Goal: Task Accomplishment & Management: Use online tool/utility

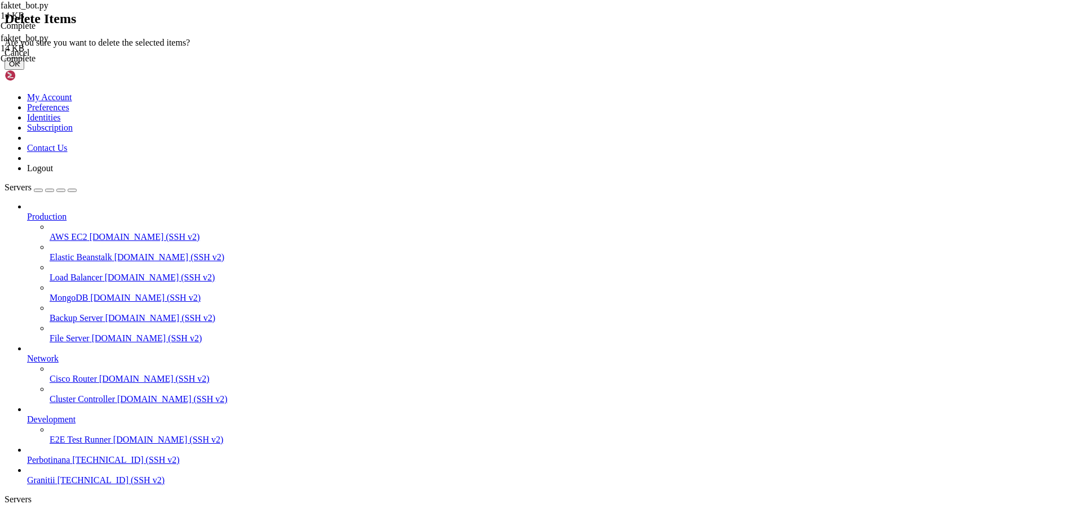
click at [24, 70] on button "OK" at bounding box center [15, 64] width 20 height 12
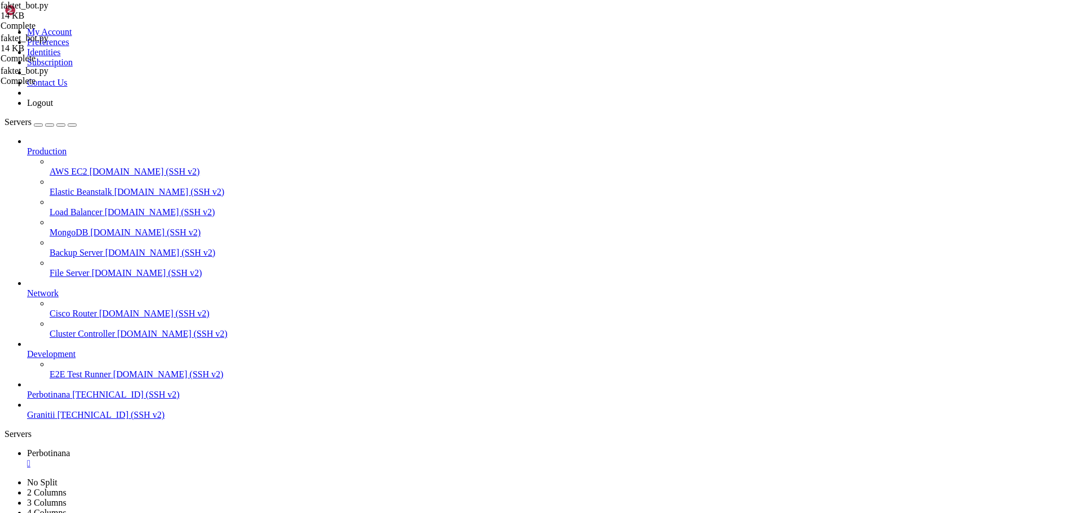
type input "/root/FAKTETFB"
click at [70, 449] on span "Perbotinana" at bounding box center [48, 454] width 43 height 10
click at [70, 469] on span "Perbotinana" at bounding box center [48, 474] width 43 height 10
click at [70, 449] on span "Perbotinana" at bounding box center [48, 454] width 43 height 10
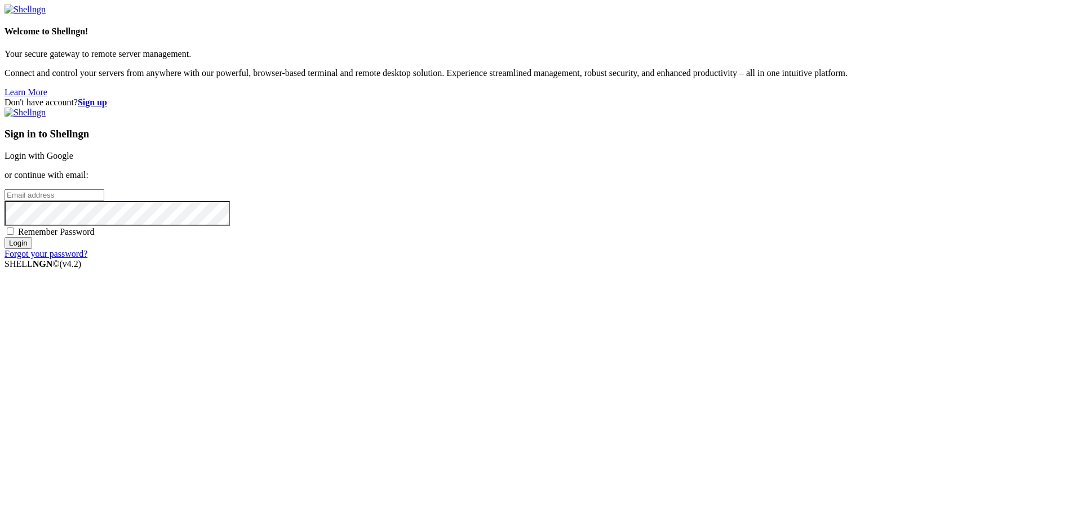
click at [73, 161] on link "Login with Google" at bounding box center [39, 156] width 69 height 10
click at [719, 179] on div "Sign in to Shellngn Login with Google or continue with email: Remember Password…" at bounding box center [541, 189] width 1073 height 162
click at [73, 161] on link "Login with Google" at bounding box center [39, 156] width 69 height 10
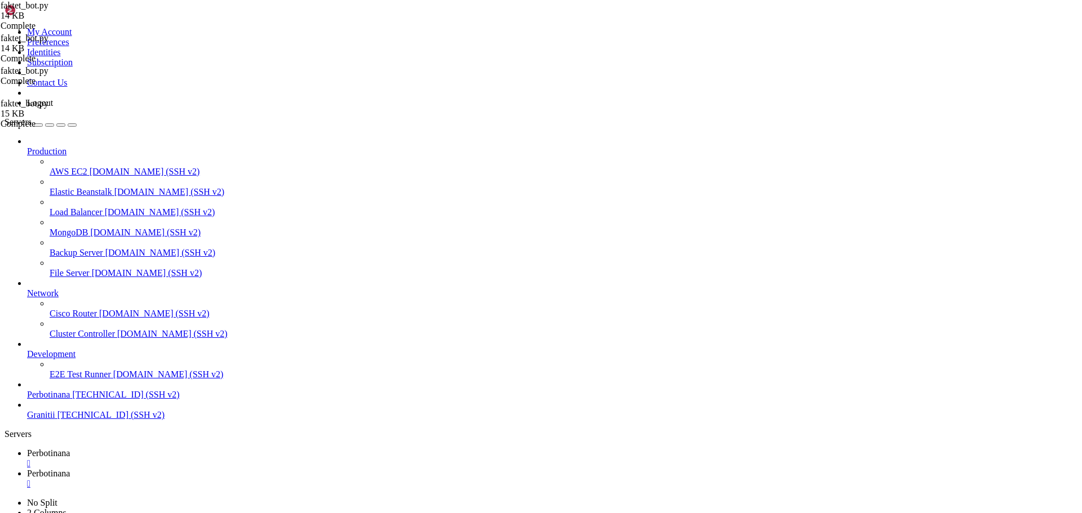
click at [299, 479] on div "" at bounding box center [552, 484] width 1050 height 10
click at [214, 459] on div "" at bounding box center [552, 464] width 1050 height 10
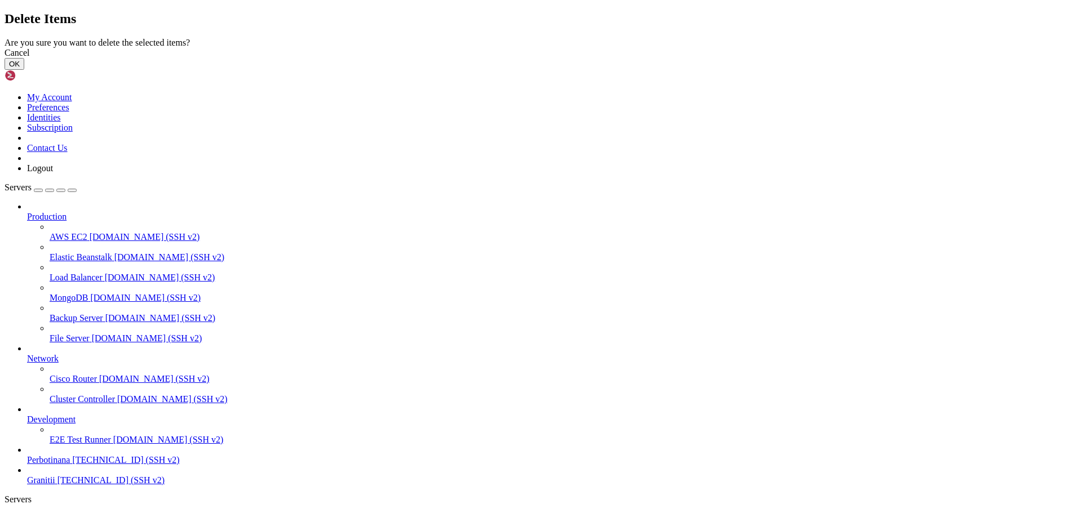
click at [24, 70] on button "OK" at bounding box center [15, 64] width 20 height 12
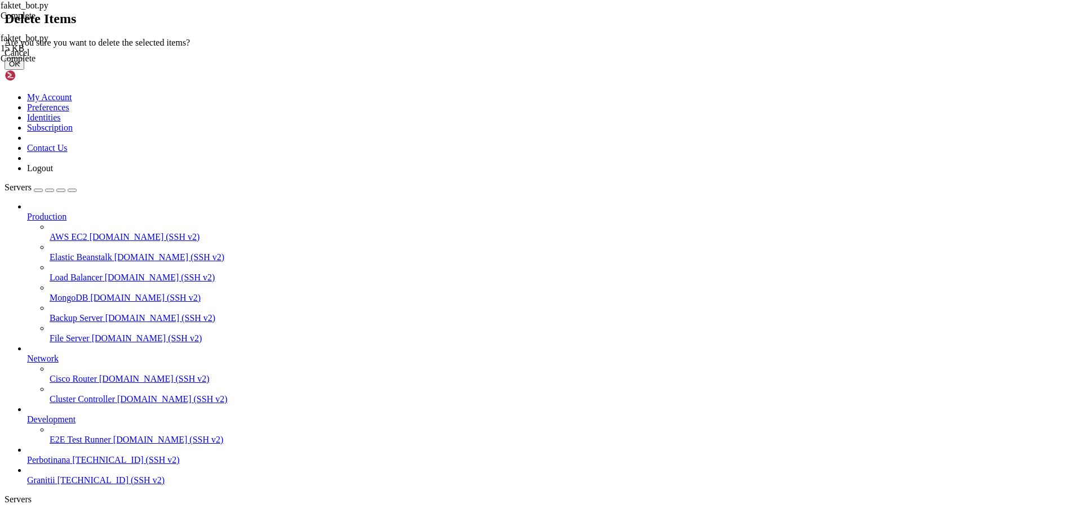
click at [24, 70] on button "OK" at bounding box center [15, 64] width 20 height 12
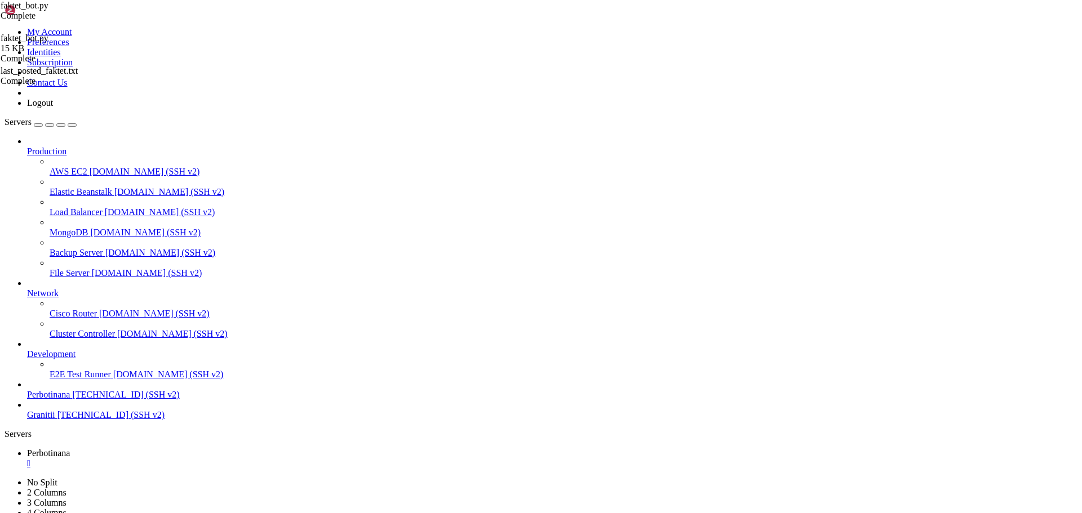
click at [300, 479] on div "" at bounding box center [552, 484] width 1050 height 10
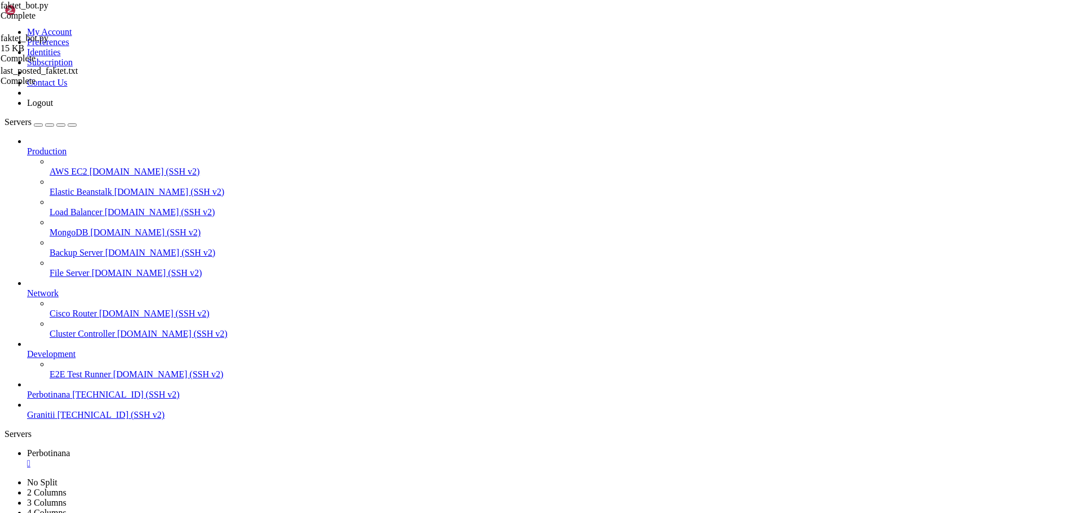
type input "/root/FAKTETFB"
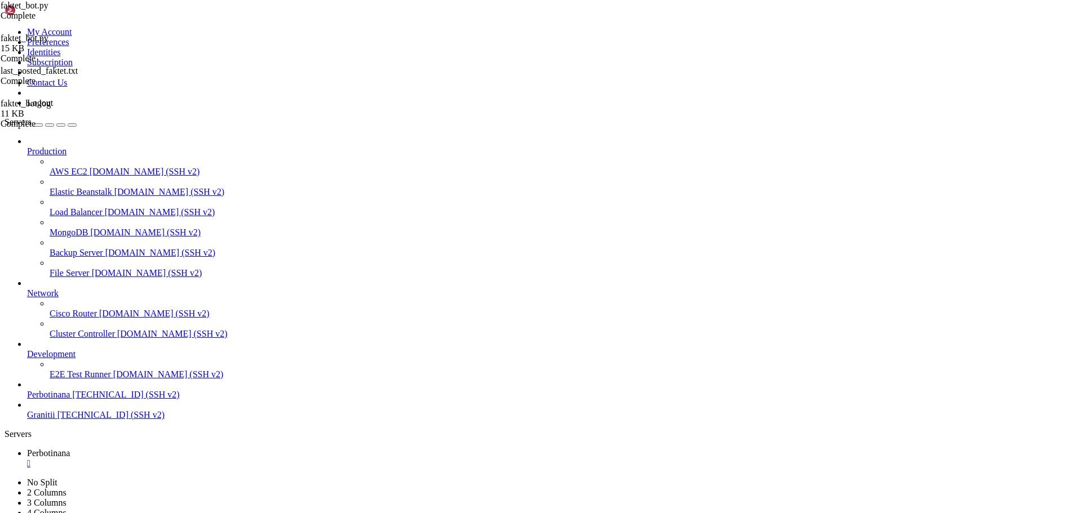
click at [215, 459] on div "" at bounding box center [552, 464] width 1050 height 10
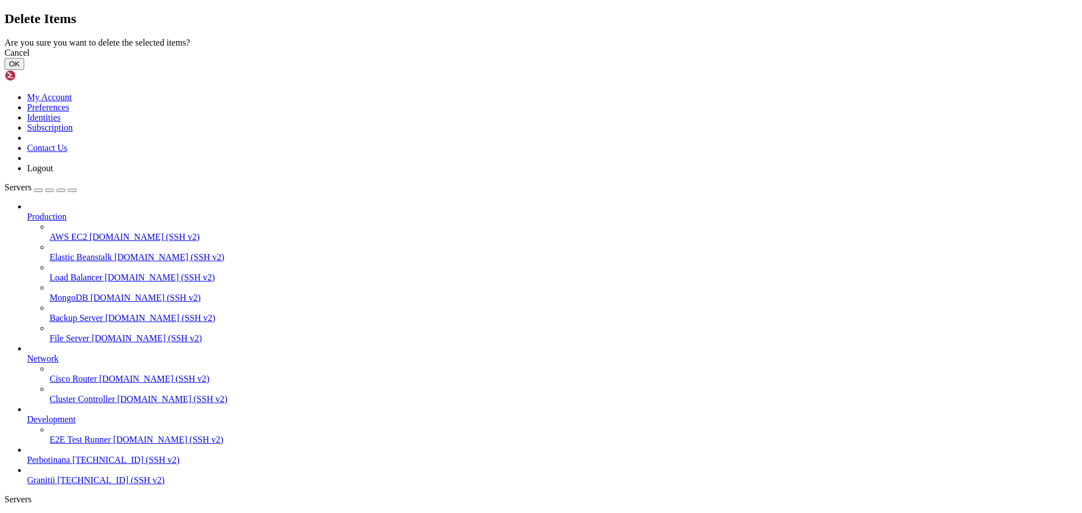
click at [24, 70] on button "OK" at bounding box center [15, 64] width 20 height 12
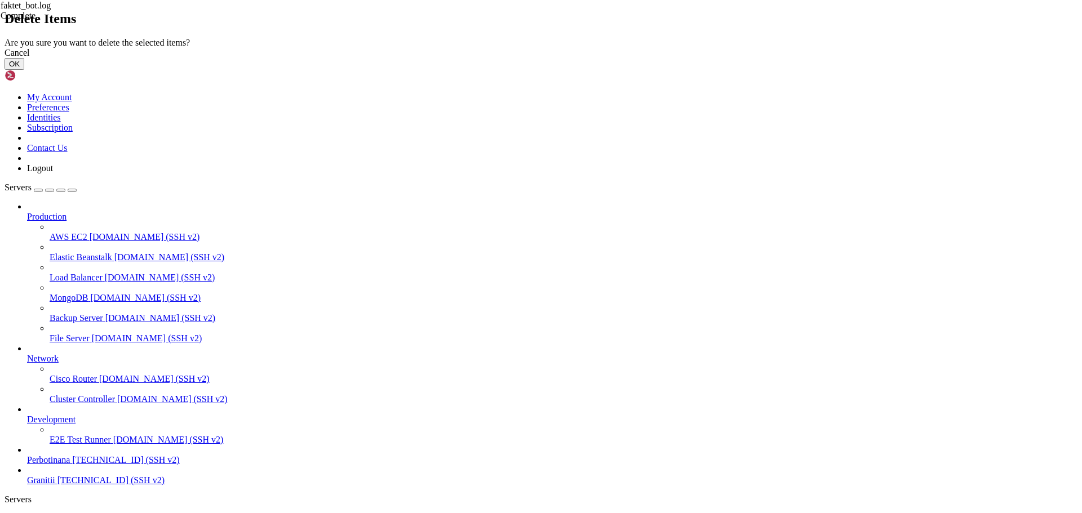
click at [24, 70] on button "OK" at bounding box center [15, 64] width 20 height 12
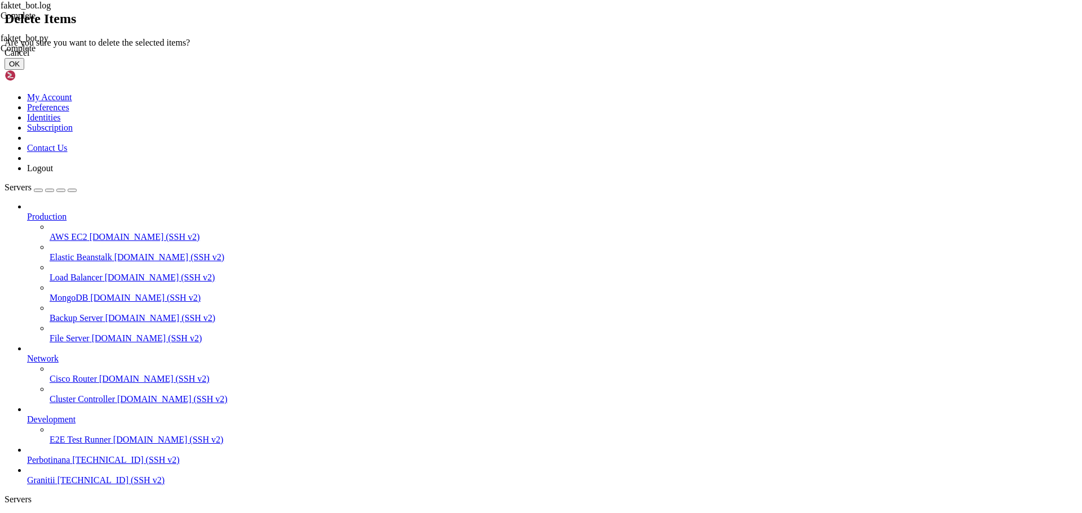
click at [24, 70] on button "OK" at bounding box center [15, 64] width 20 height 12
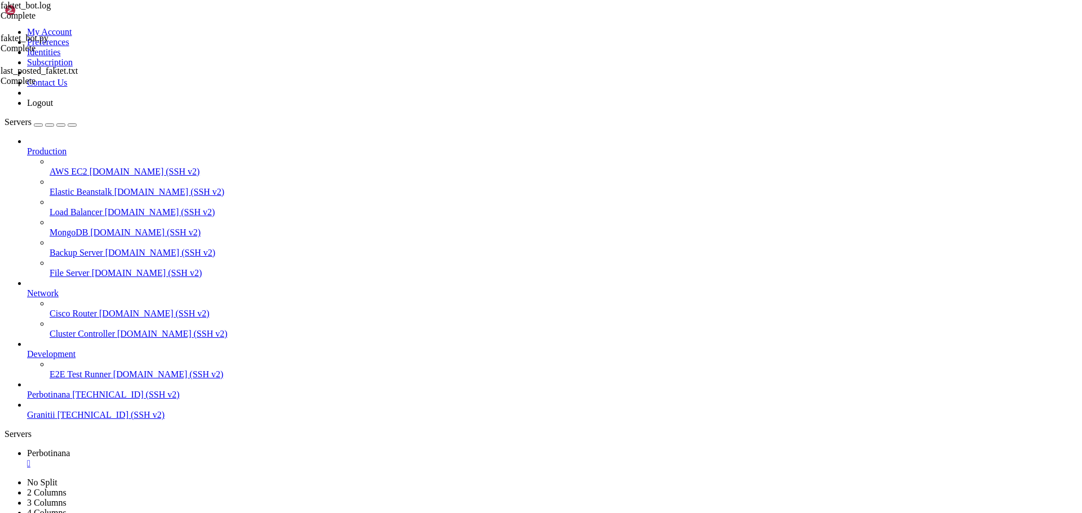
click at [70, 449] on span "Perbotinana" at bounding box center [48, 454] width 43 height 10
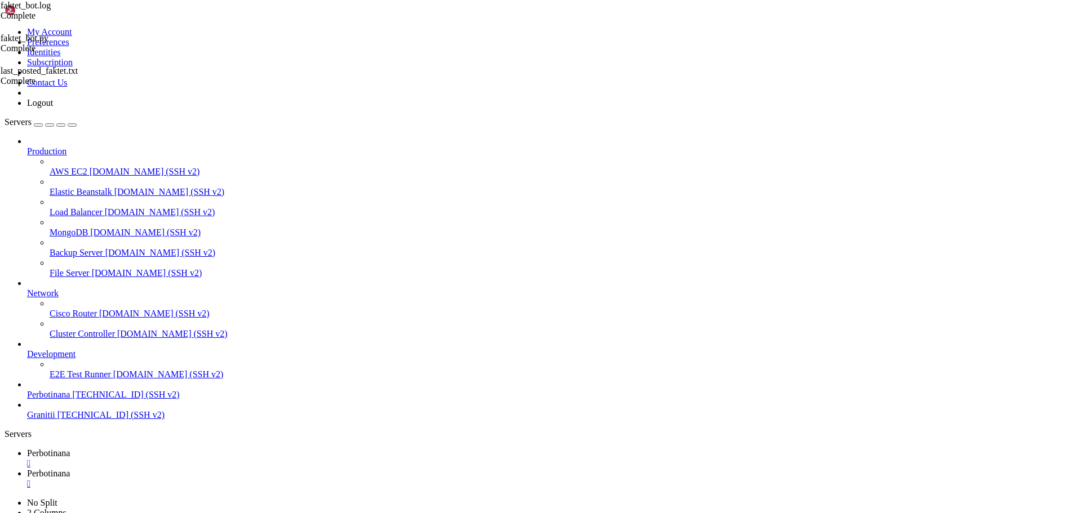
click at [70, 469] on span "Perbotinana" at bounding box center [48, 474] width 43 height 10
click at [27, 449] on icon at bounding box center [27, 454] width 0 height 10
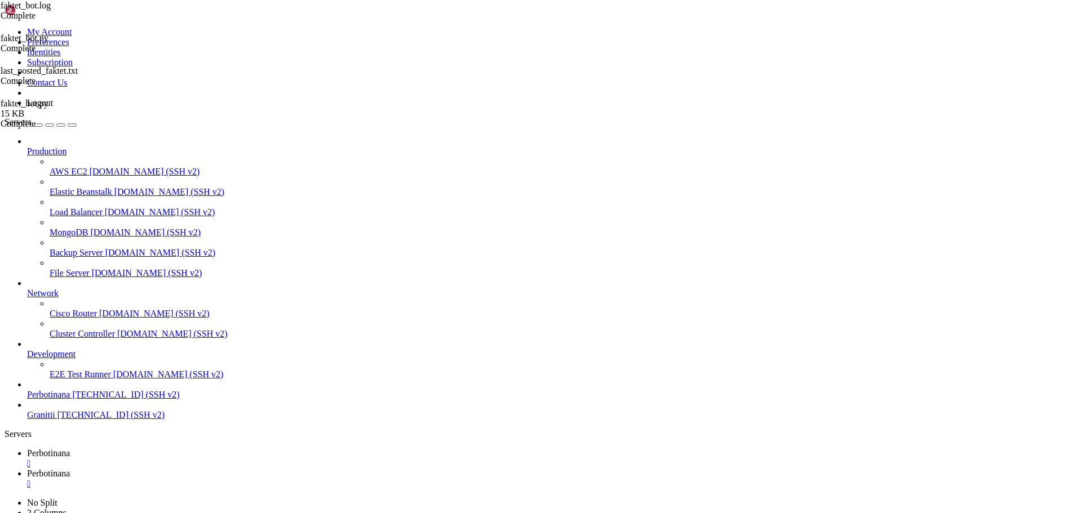
type input "/root/FAKTETFB"
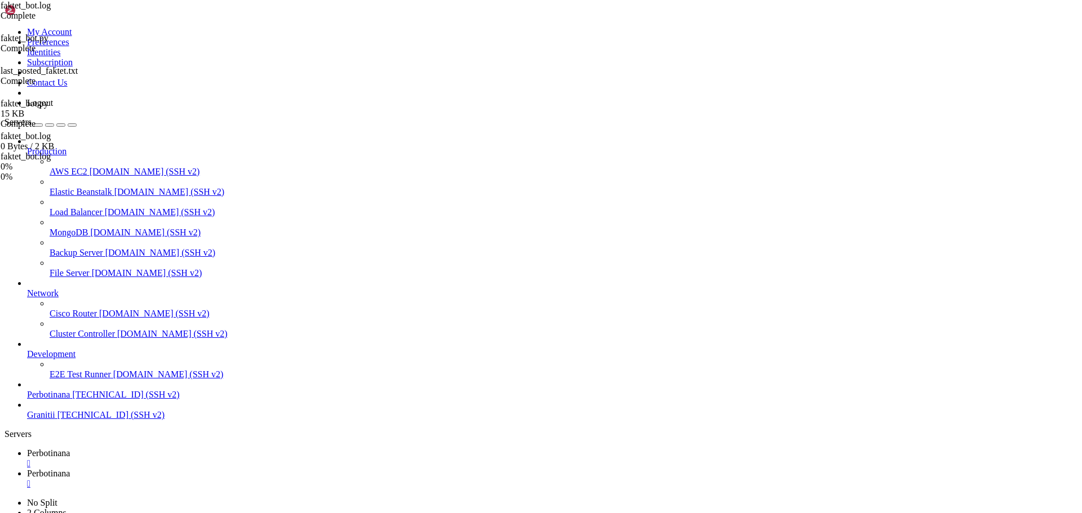
click at [298, 479] on div "" at bounding box center [552, 484] width 1050 height 10
click at [212, 459] on div "" at bounding box center [552, 464] width 1050 height 10
